Goal: Task Accomplishment & Management: Complete application form

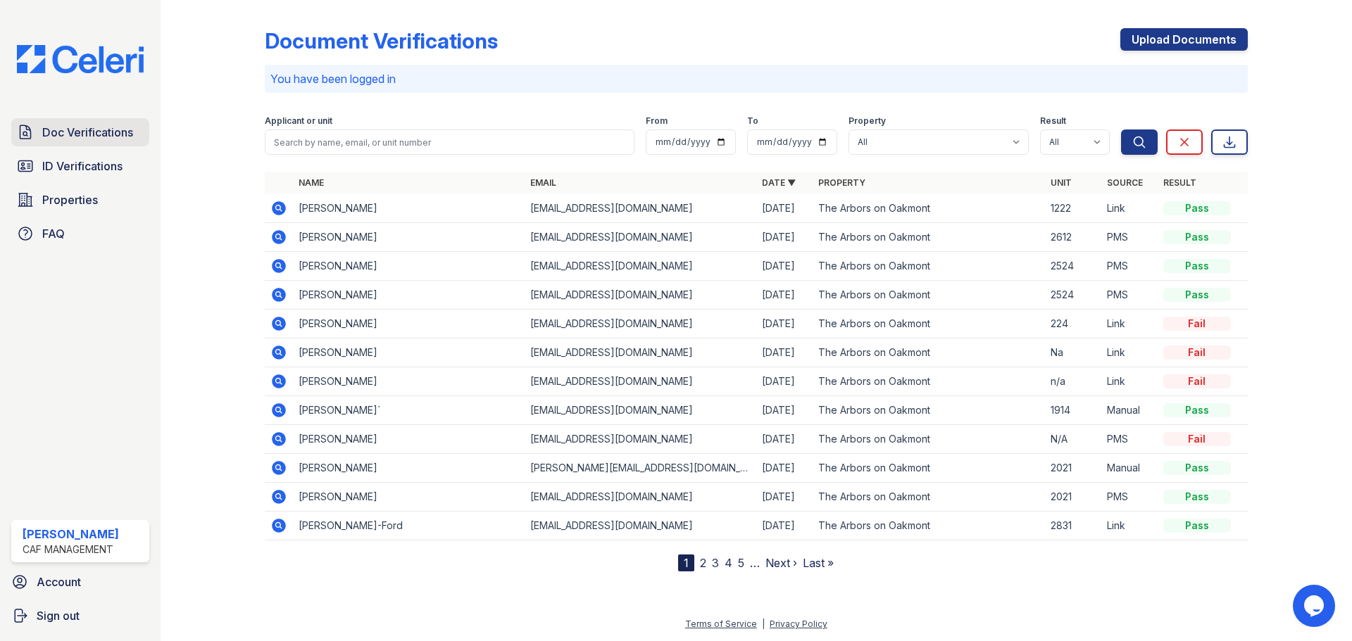
click at [97, 129] on span "Doc Verifications" at bounding box center [87, 132] width 91 height 17
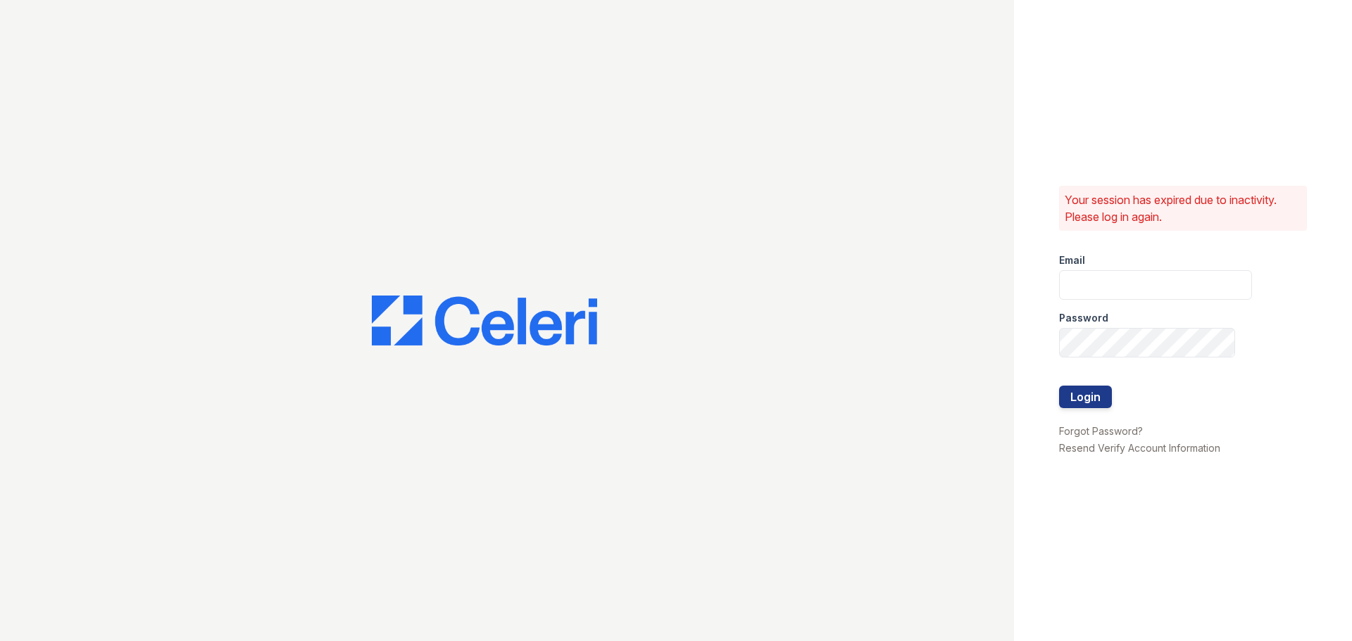
type input "arbors2@cafmanagement.com"
click at [1091, 392] on button "Login" at bounding box center [1085, 397] width 53 height 23
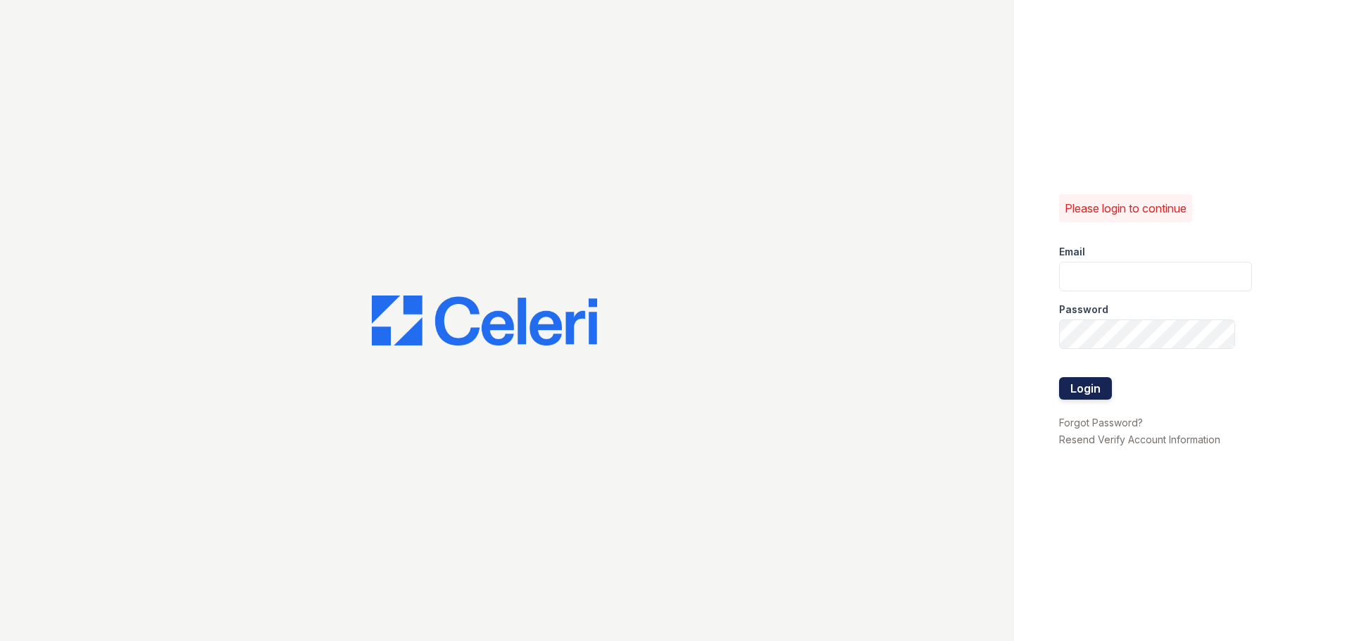
type input "arbors2@cafmanagement.com"
click at [1094, 387] on button "Login" at bounding box center [1085, 388] width 53 height 23
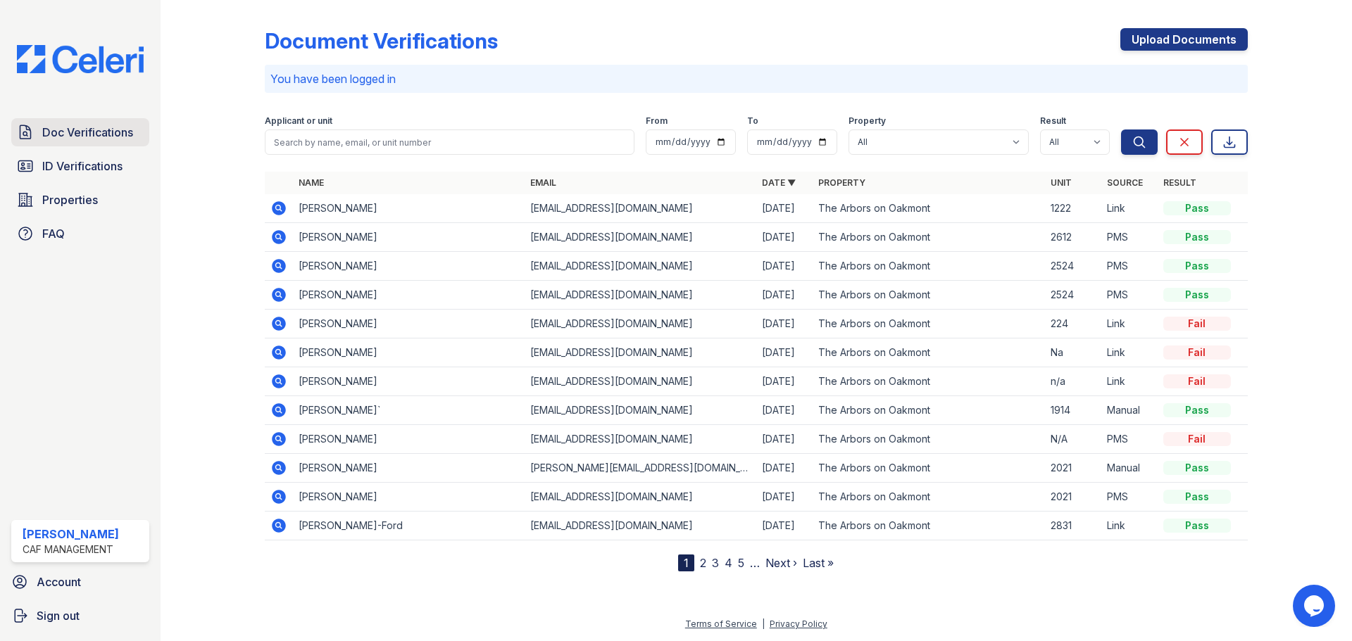
click at [68, 131] on span "Doc Verifications" at bounding box center [87, 132] width 91 height 17
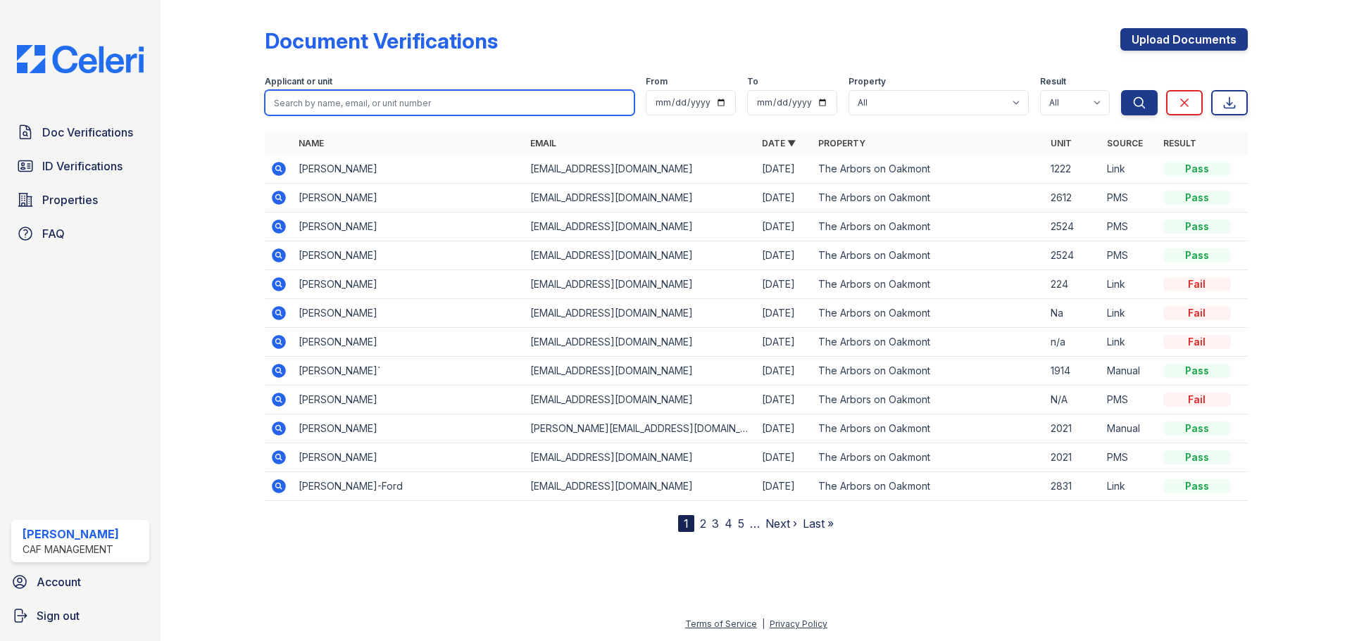
click at [356, 94] on input "search" at bounding box center [450, 102] width 370 height 25
click at [303, 101] on input "Micheal Britts" at bounding box center [450, 102] width 370 height 25
click at [343, 104] on input "Michael Britts" at bounding box center [450, 102] width 370 height 25
type input "Michael Britts"
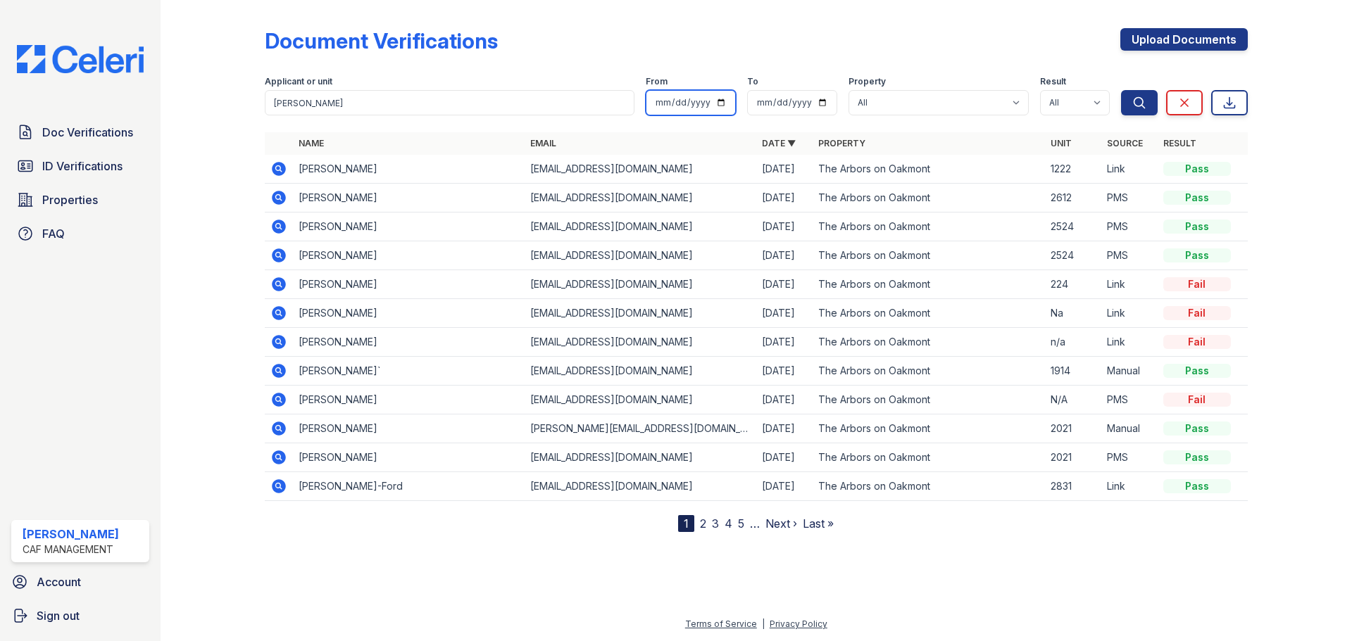
click at [663, 101] on input "date" at bounding box center [691, 102] width 90 height 25
type input "2025-09-26"
click at [765, 102] on input "date" at bounding box center [792, 102] width 90 height 25
type input "2025-09-26"
click at [889, 106] on select "All The Arbors on Oakmont" at bounding box center [938, 102] width 180 height 25
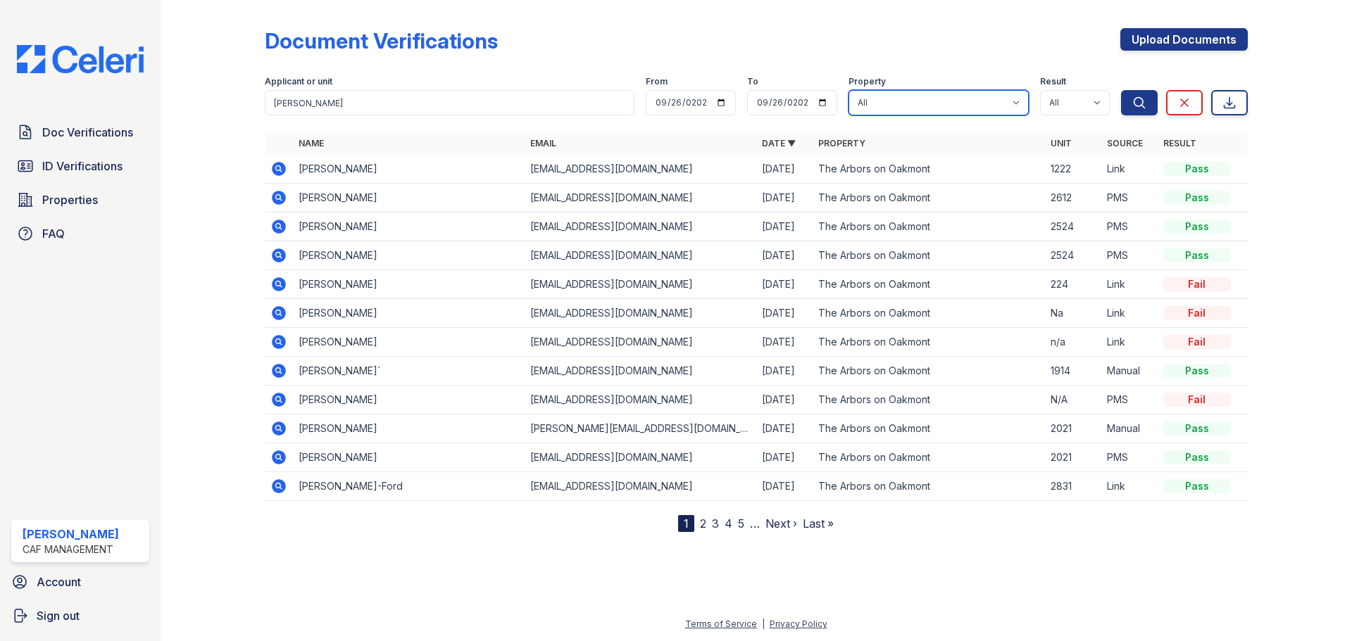
select select "4592"
click at [848, 90] on select "All The Arbors on Oakmont" at bounding box center [938, 102] width 180 height 25
click at [1080, 110] on select "All Pass Caution Fail N/a" at bounding box center [1075, 102] width 70 height 25
click at [1198, 40] on link "Upload Documents" at bounding box center [1183, 39] width 127 height 23
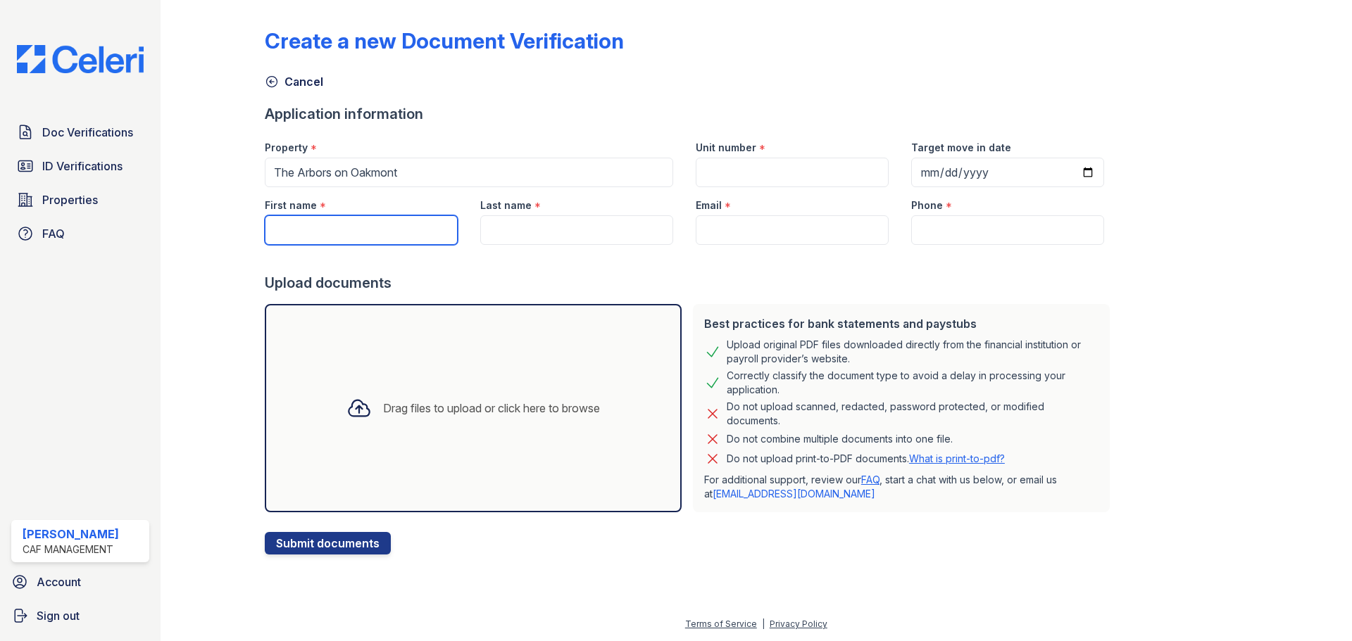
click at [342, 223] on input "First name" at bounding box center [361, 230] width 193 height 30
type input "Michael"
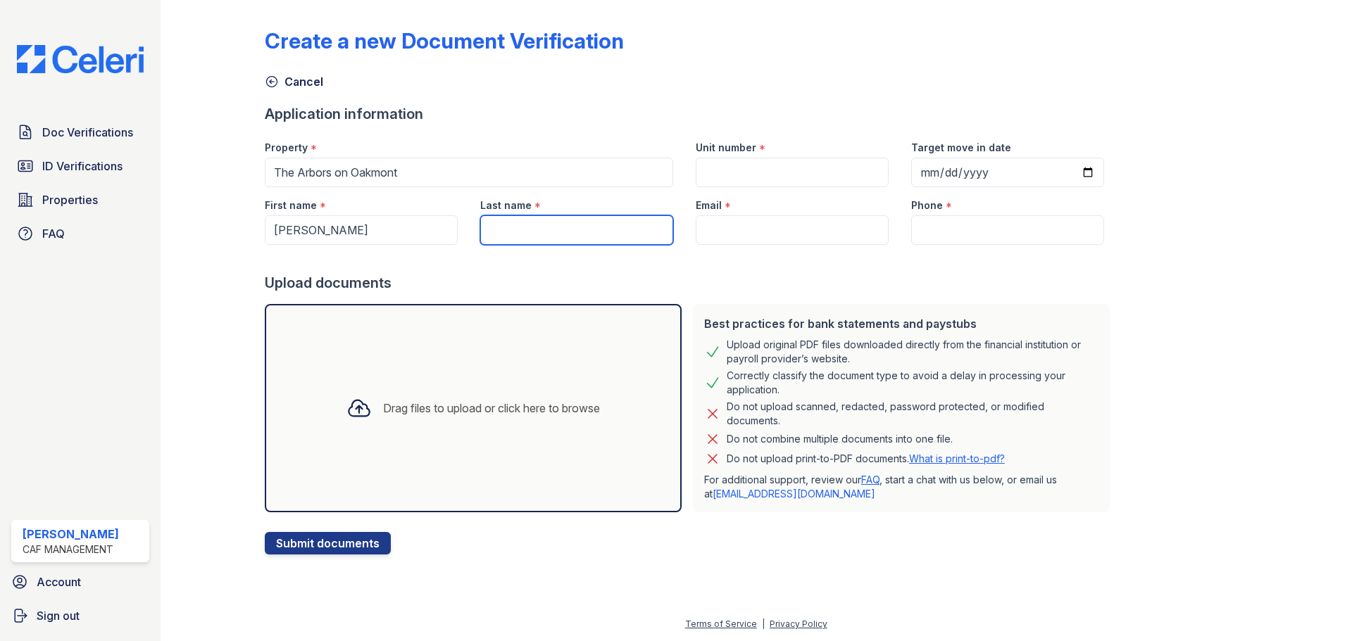
click at [620, 233] on input "Last name" at bounding box center [576, 230] width 193 height 30
type input "Britt"
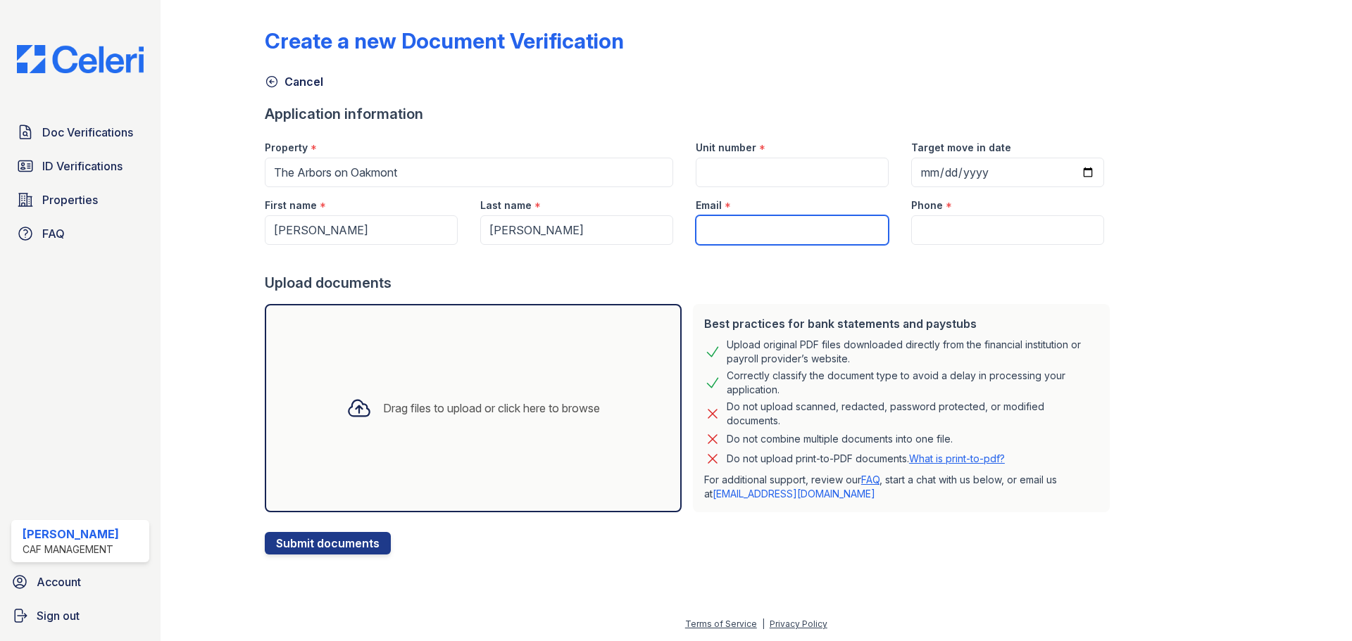
click at [722, 232] on input "Email" at bounding box center [792, 230] width 193 height 30
click at [783, 228] on input "Email" at bounding box center [792, 230] width 193 height 30
paste input "brittmichaelj@gmail.com"
type input "brittmichaelj@gmail.com"
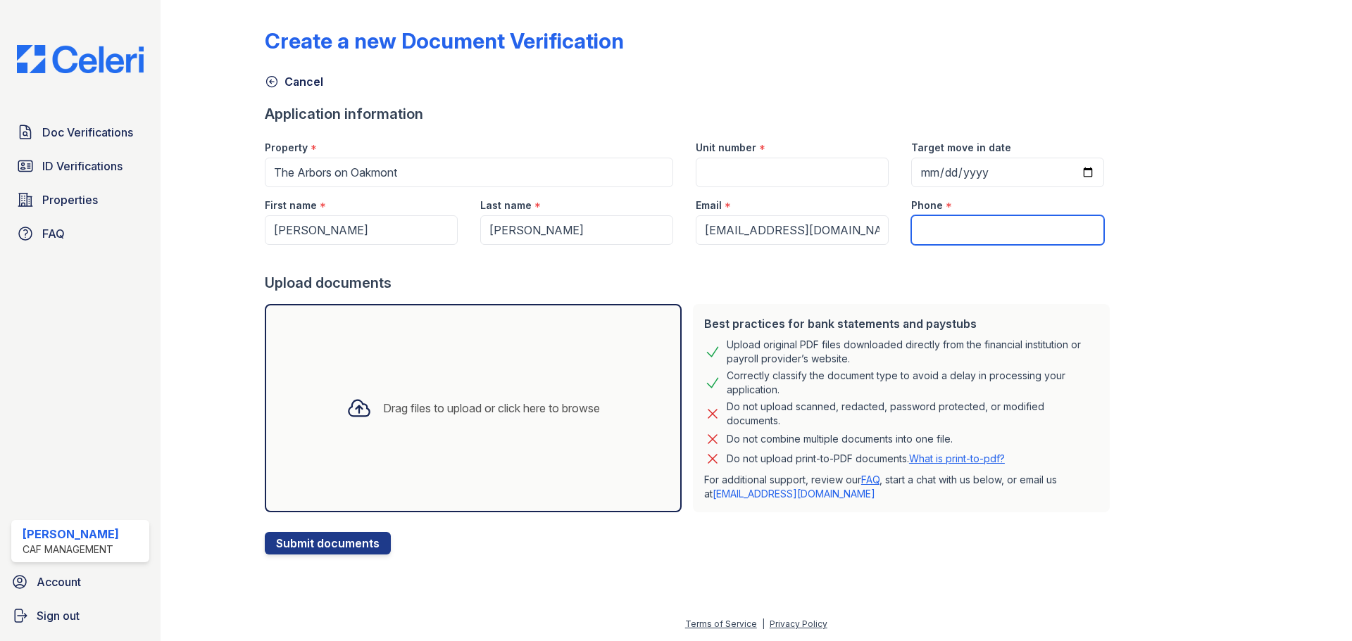
click at [945, 227] on input "Phone" at bounding box center [1007, 230] width 193 height 30
paste input "(910) 551-6584"
type input "(910) 551-6584"
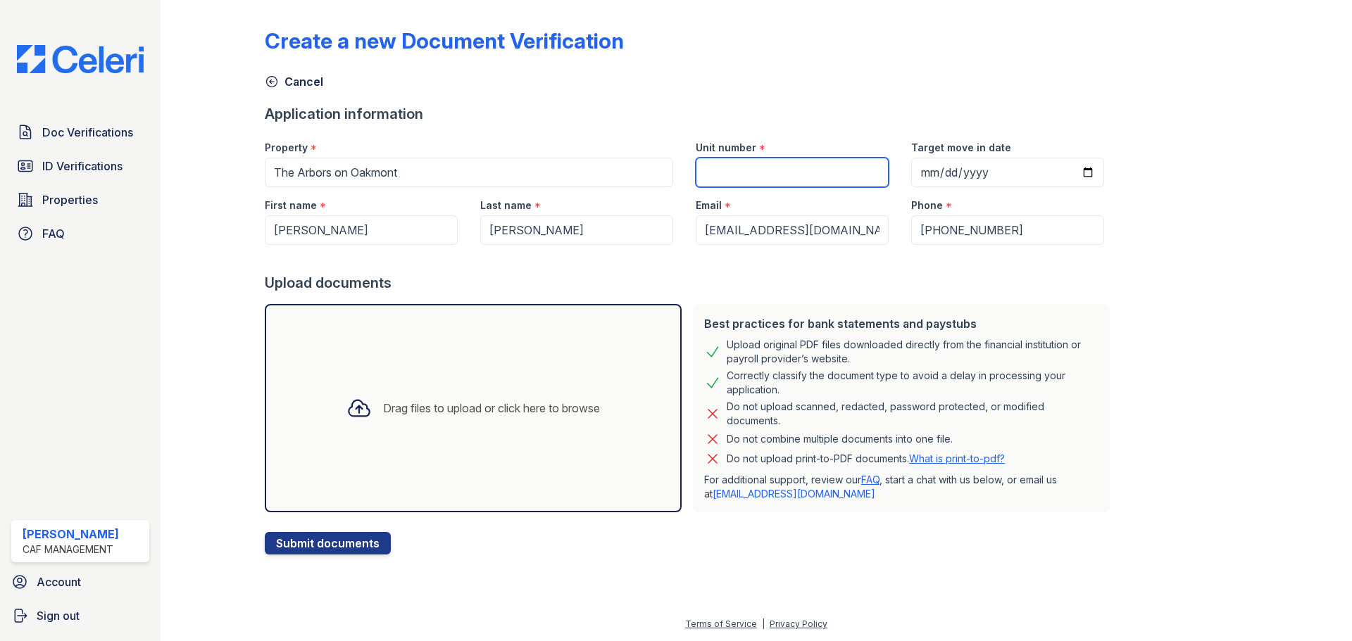
click at [734, 174] on input "Unit number" at bounding box center [792, 173] width 193 height 30
type input "1612"
click at [911, 173] on input "Target move in date" at bounding box center [1007, 173] width 193 height 30
type input "2025-10-24"
click at [1282, 305] on div at bounding box center [1289, 280] width 82 height 549
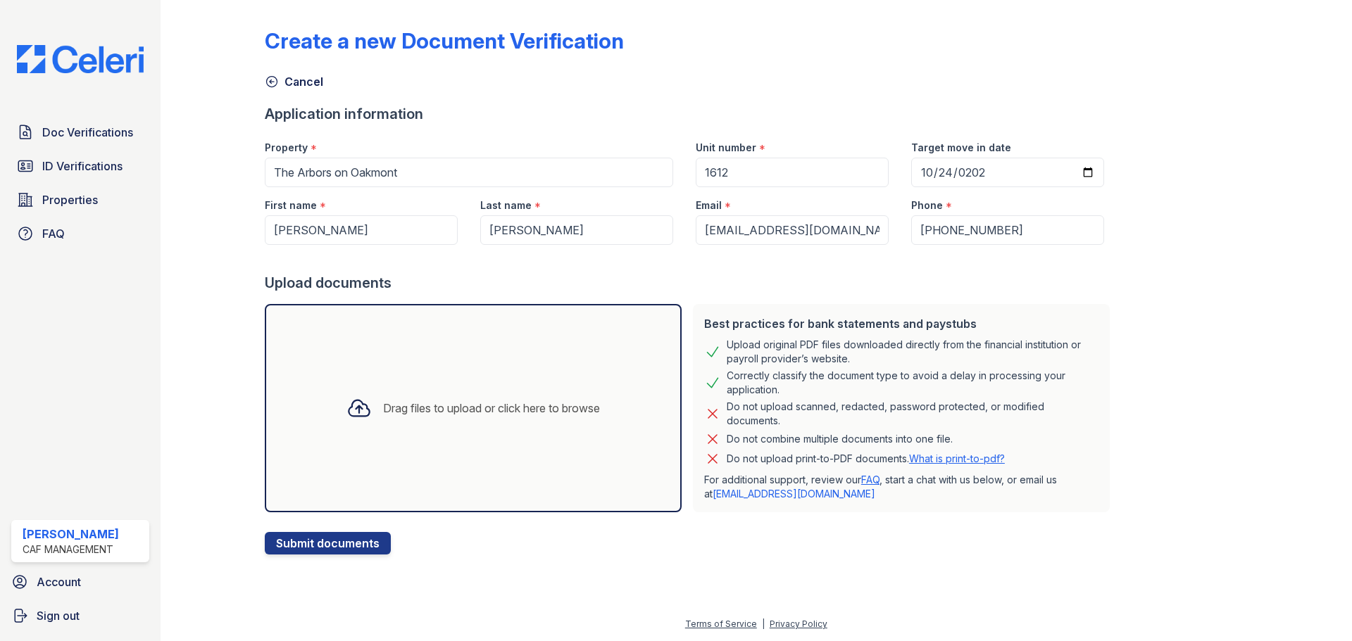
click at [433, 412] on div "Drag files to upload or click here to browse" at bounding box center [491, 408] width 217 height 17
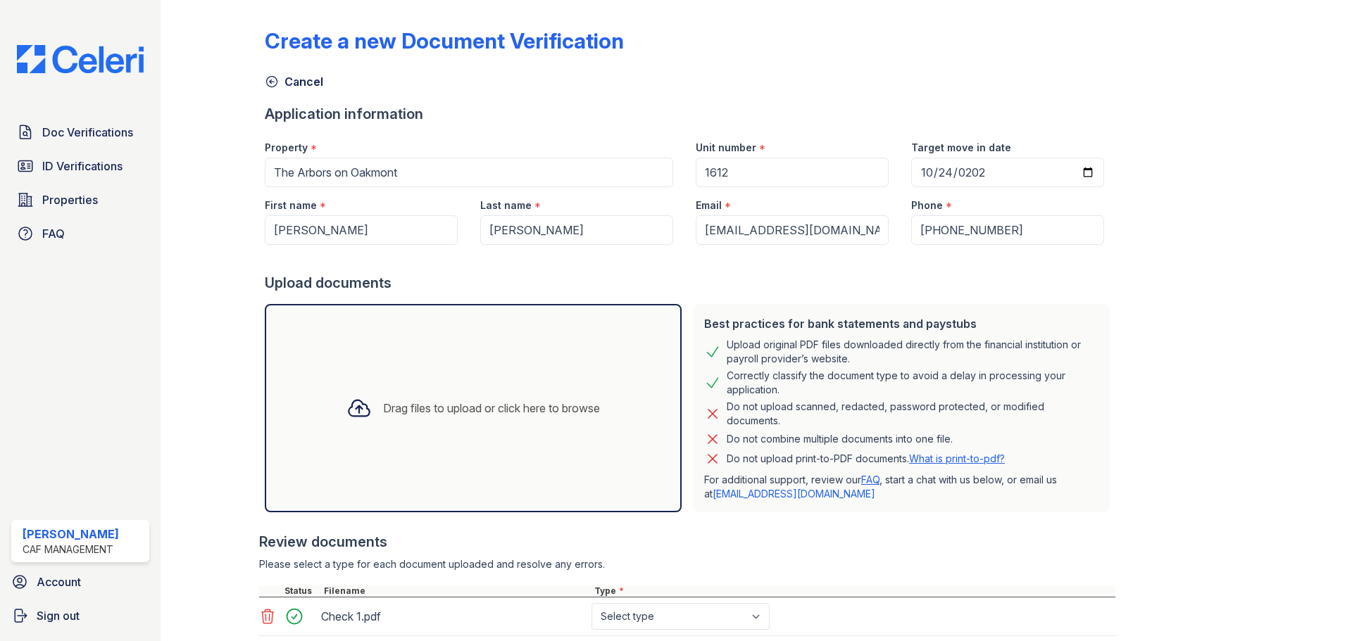
click at [506, 403] on div "Drag files to upload or click here to browse" at bounding box center [491, 408] width 217 height 17
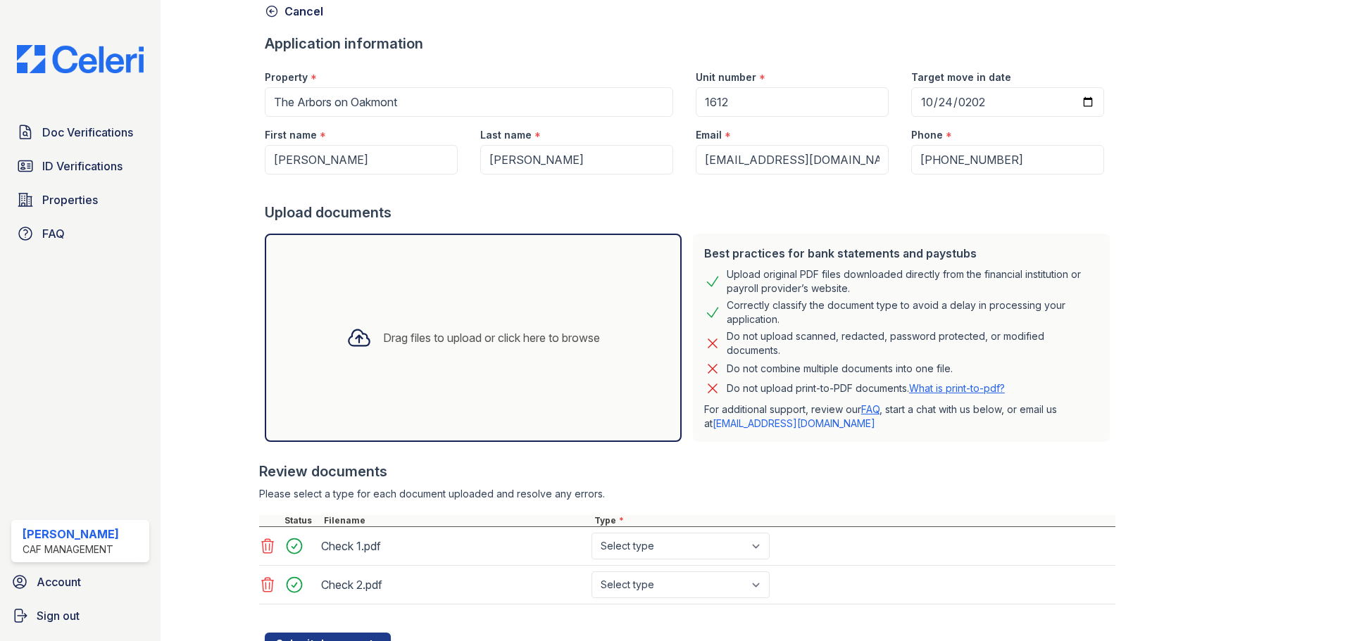
click at [431, 337] on div "Drag files to upload or click here to browse" at bounding box center [491, 338] width 217 height 17
click at [439, 337] on div "Drag files to upload or click here to browse" at bounding box center [491, 338] width 217 height 17
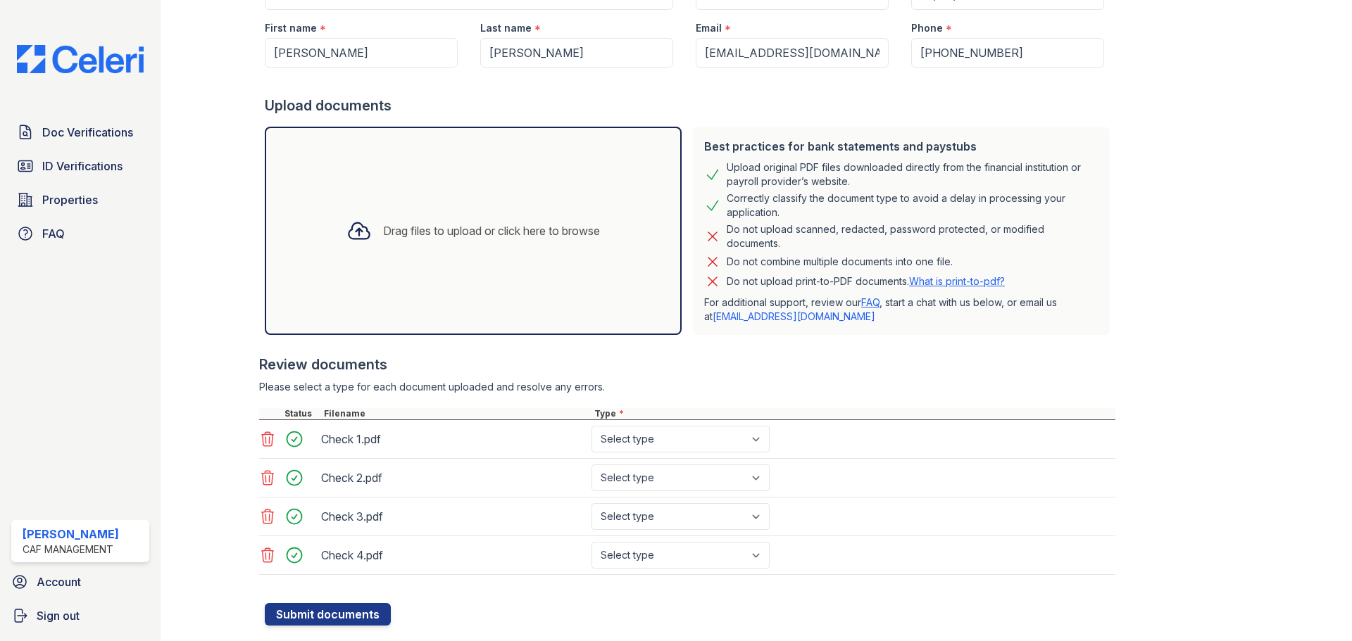
scroll to position [210, 0]
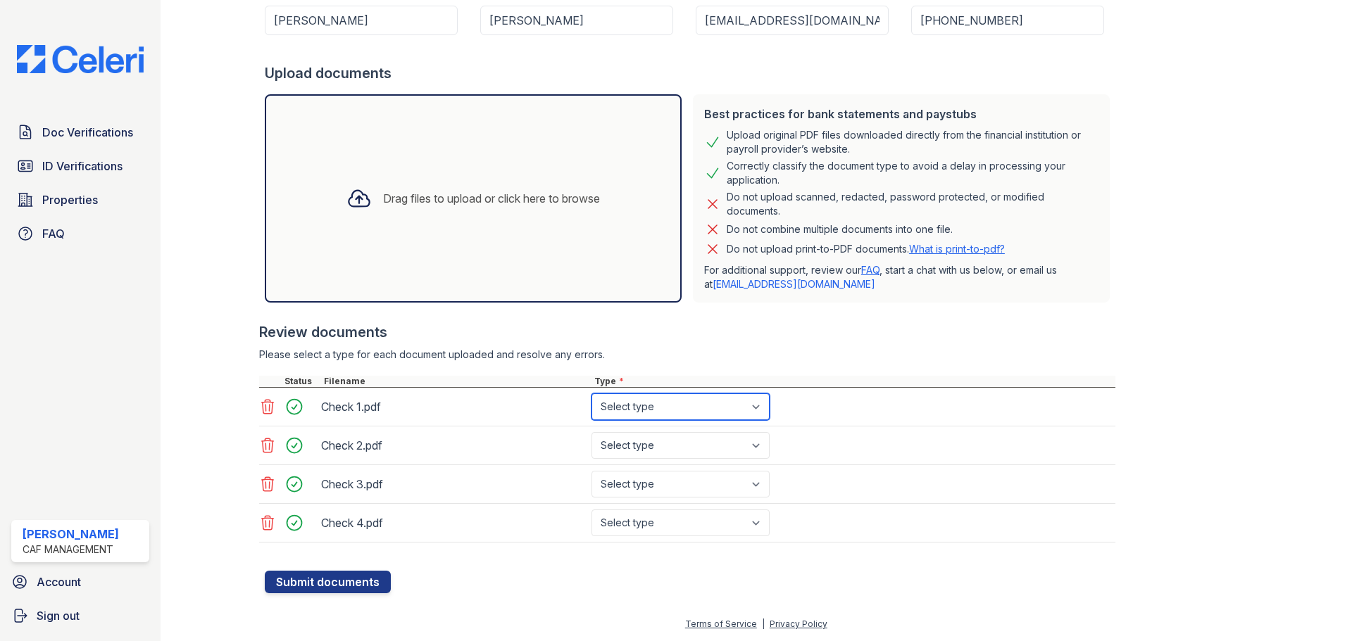
click at [700, 406] on select "Select type Paystub Bank Statement Offer Letter Tax Documents Benefit Award Let…" at bounding box center [680, 407] width 178 height 27
select select "paystub"
click at [591, 394] on select "Select type Paystub Bank Statement Offer Letter Tax Documents Benefit Award Let…" at bounding box center [680, 407] width 178 height 27
click at [695, 442] on select "Select type Paystub Bank Statement Offer Letter Tax Documents Benefit Award Let…" at bounding box center [680, 445] width 178 height 27
select select "paystub"
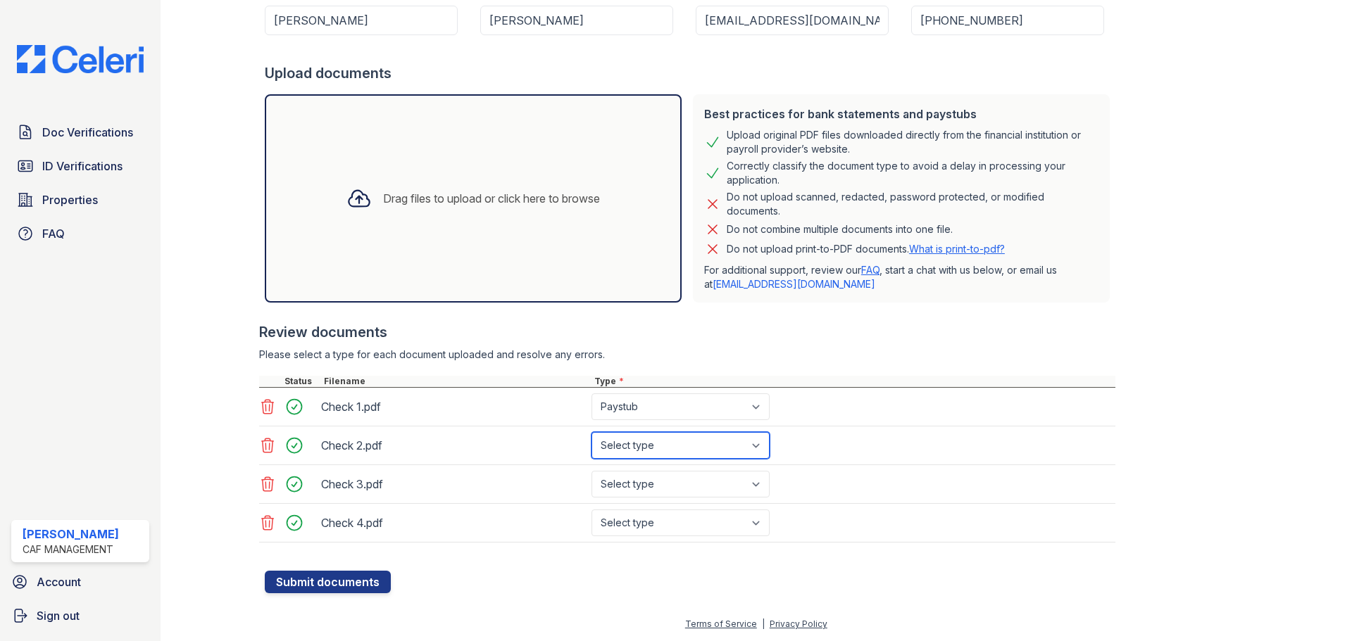
click at [591, 432] on select "Select type Paystub Bank Statement Offer Letter Tax Documents Benefit Award Let…" at bounding box center [680, 445] width 178 height 27
click at [694, 484] on select "Select type Paystub Bank Statement Offer Letter Tax Documents Benefit Award Let…" at bounding box center [680, 484] width 178 height 27
select select "paystub"
click at [591, 471] on select "Select type Paystub Bank Statement Offer Letter Tax Documents Benefit Award Let…" at bounding box center [680, 484] width 178 height 27
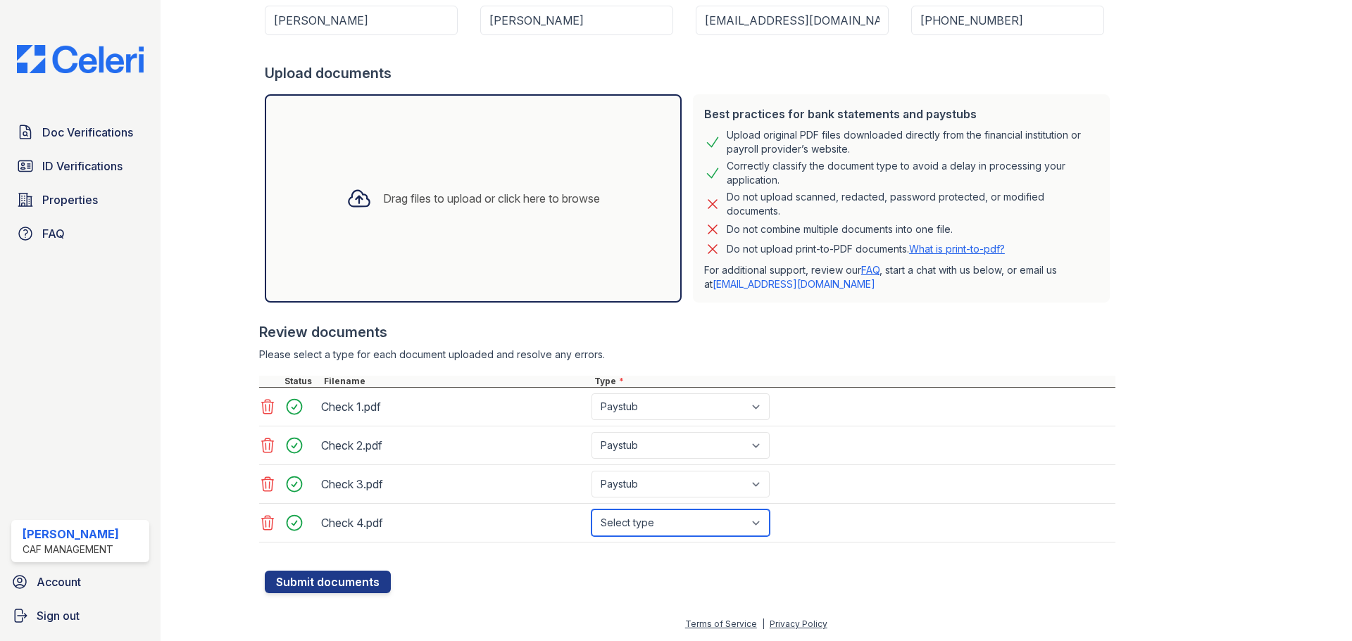
click at [694, 525] on select "Select type Paystub Bank Statement Offer Letter Tax Documents Benefit Award Let…" at bounding box center [680, 523] width 178 height 27
select select "paystub"
click at [591, 510] on select "Select type Paystub Bank Statement Offer Letter Tax Documents Benefit Award Let…" at bounding box center [680, 523] width 178 height 27
click at [332, 582] on button "Submit documents" at bounding box center [328, 582] width 126 height 23
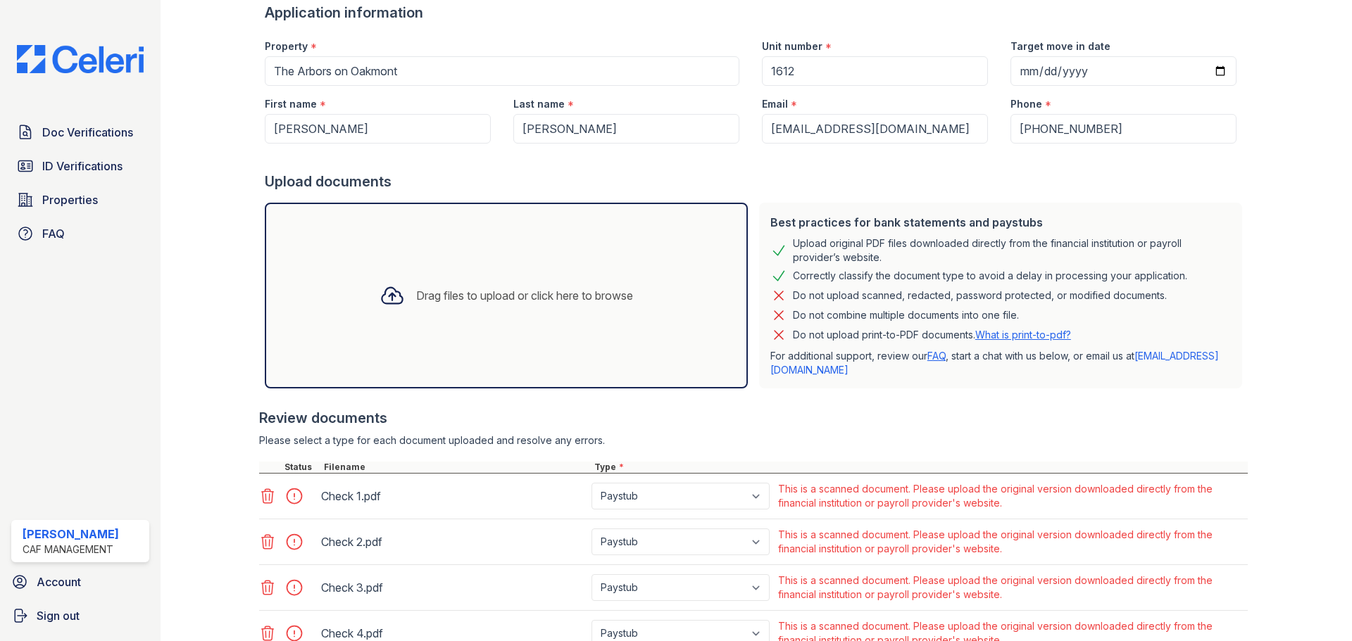
scroll to position [211, 0]
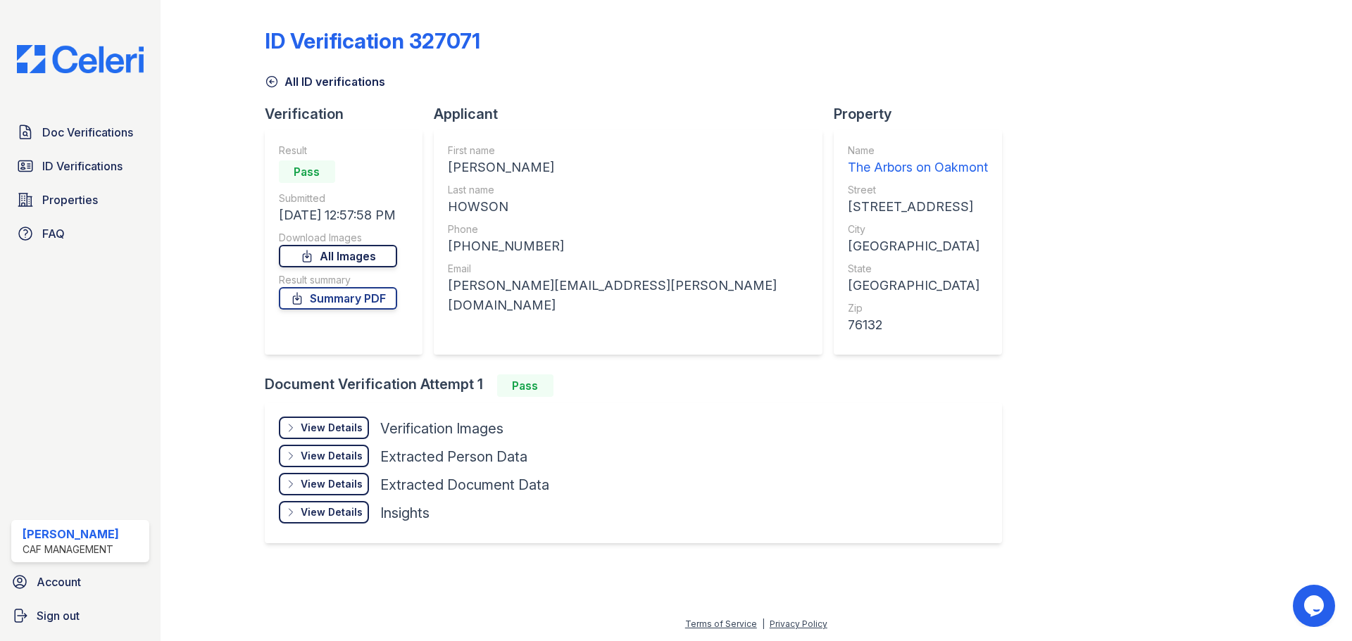
click at [353, 257] on link "All Images" at bounding box center [338, 256] width 118 height 23
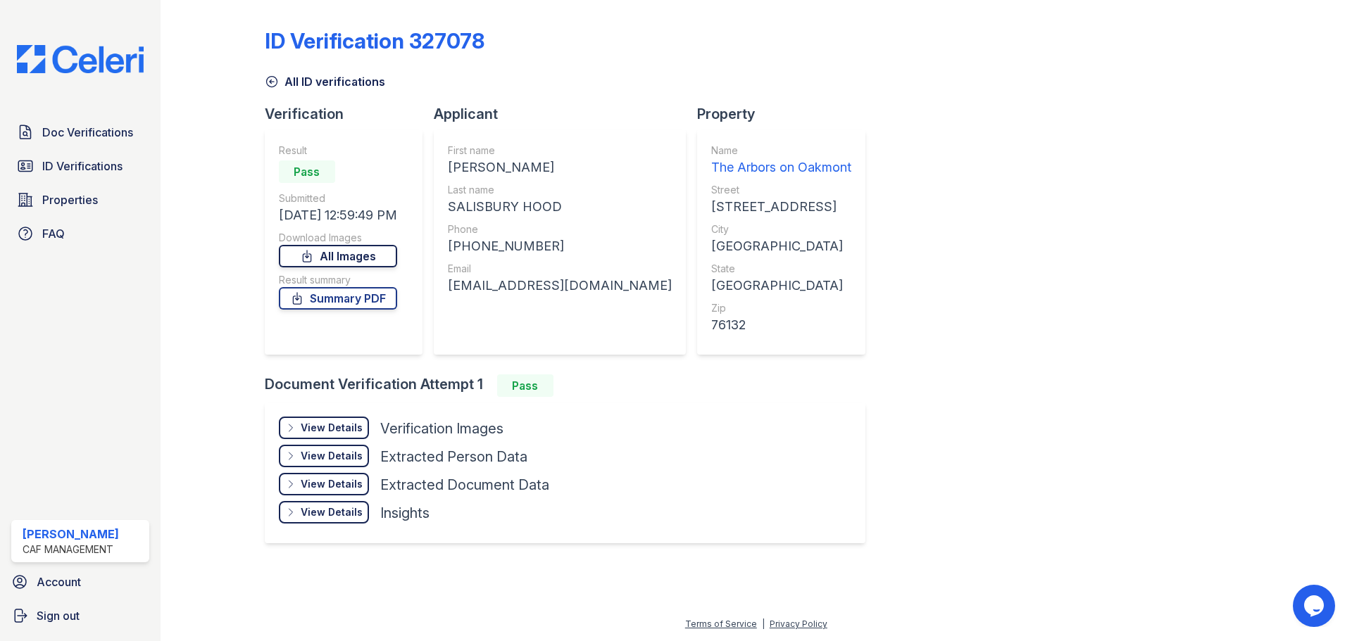
click at [381, 251] on link "All Images" at bounding box center [338, 256] width 118 height 23
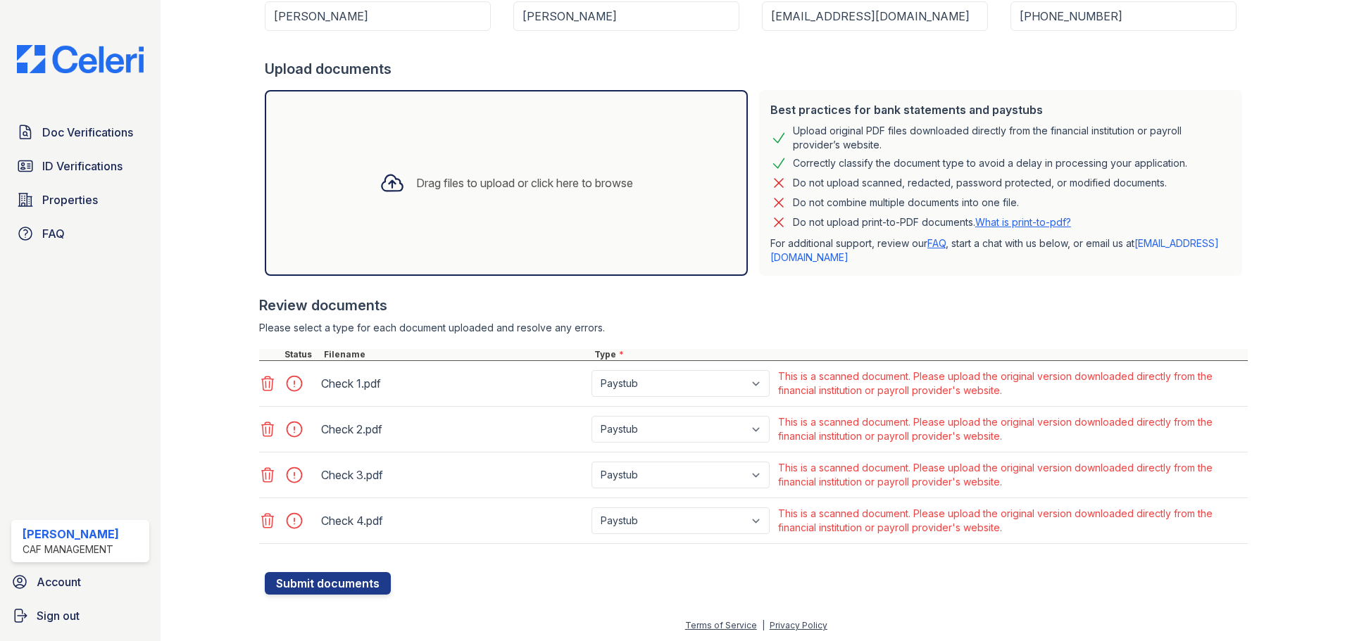
scroll to position [255, 0]
click at [83, 132] on span "Doc Verifications" at bounding box center [87, 132] width 91 height 17
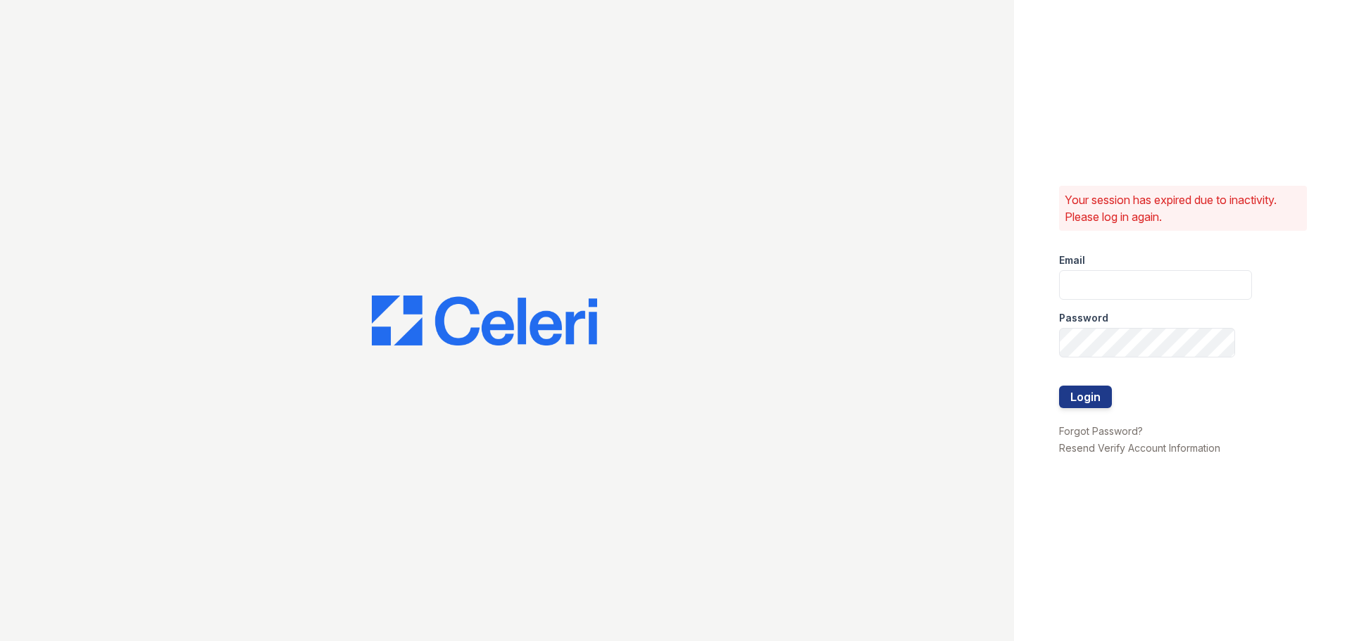
type input "[EMAIL_ADDRESS][DOMAIN_NAME]"
click at [1104, 402] on button "Login" at bounding box center [1085, 397] width 53 height 23
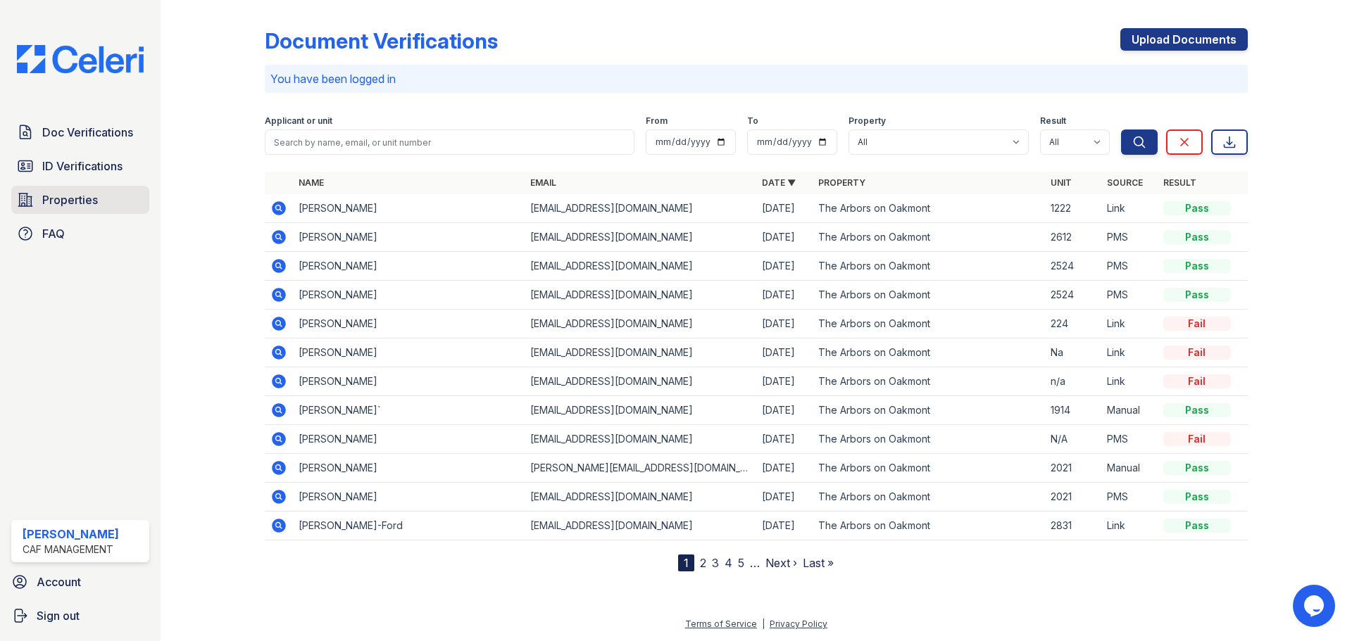
click at [62, 197] on span "Properties" at bounding box center [70, 200] width 56 height 17
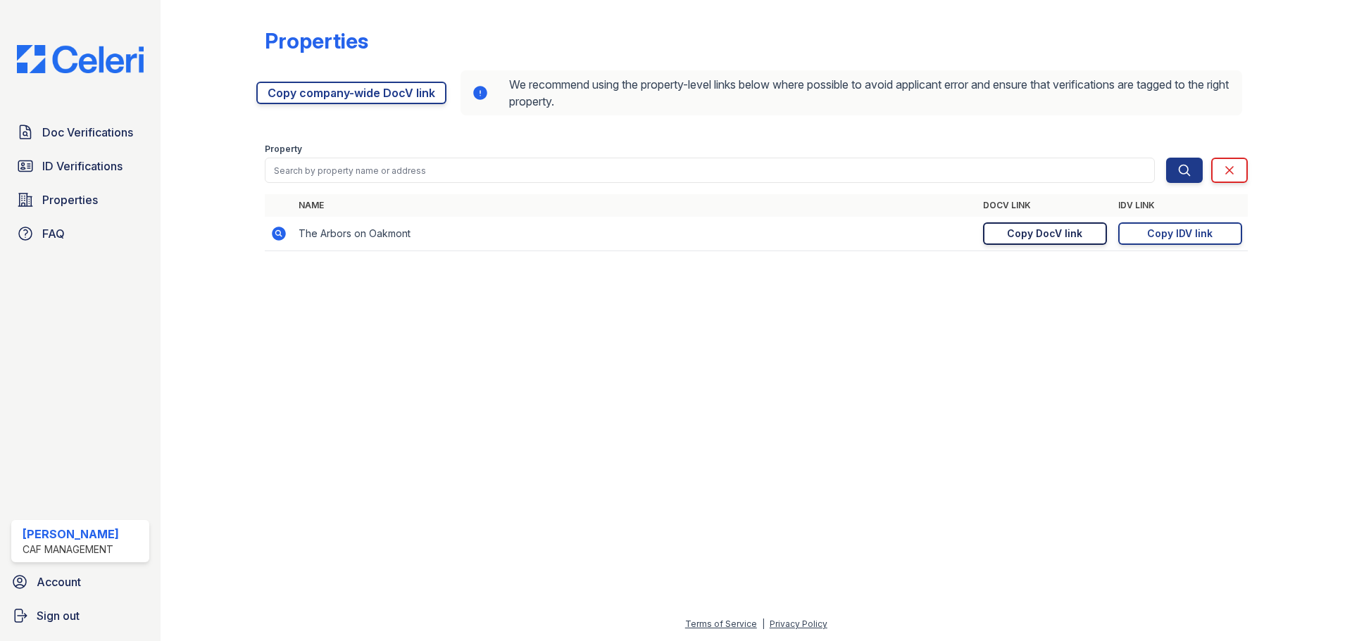
click at [1045, 237] on div "Copy DocV link" at bounding box center [1044, 234] width 75 height 14
click at [1041, 230] on div "Copy DocV link" at bounding box center [1044, 234] width 75 height 14
drag, startPoint x: 1040, startPoint y: 232, endPoint x: 1033, endPoint y: 249, distance: 17.7
click at [1040, 232] on div "Copy DocV link" at bounding box center [1044, 234] width 75 height 14
